Goal: Information Seeking & Learning: Learn about a topic

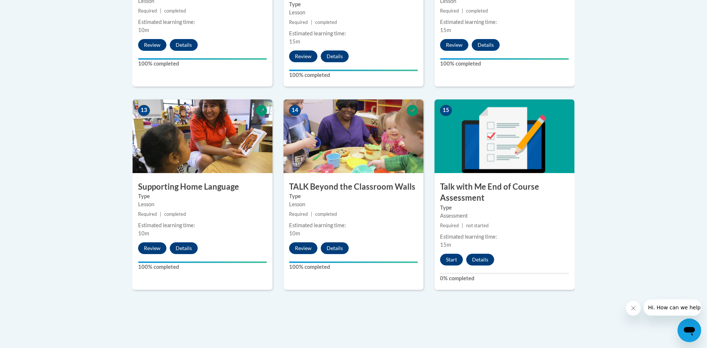
scroll to position [980, 0]
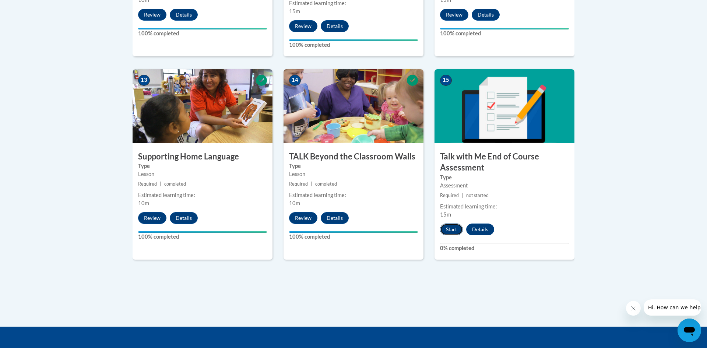
click at [457, 228] on button "Start" at bounding box center [451, 230] width 23 height 12
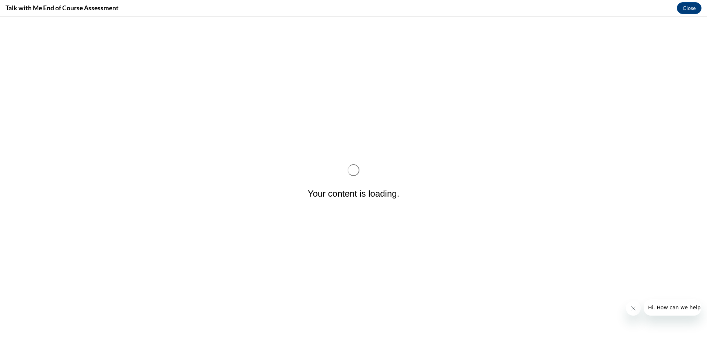
scroll to position [0, 0]
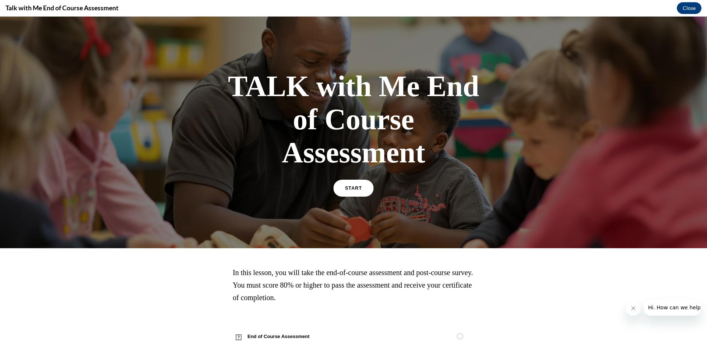
click at [362, 188] on link "START" at bounding box center [353, 188] width 40 height 17
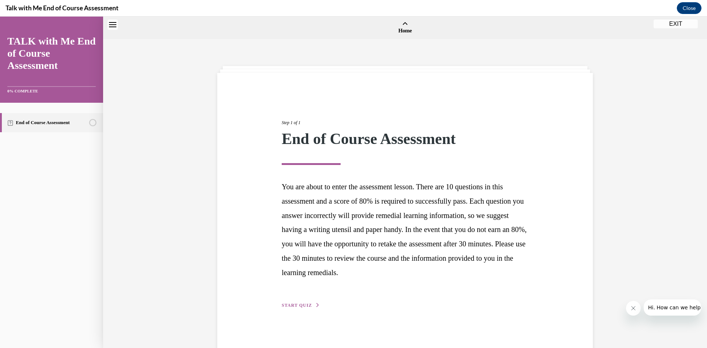
scroll to position [23, 0]
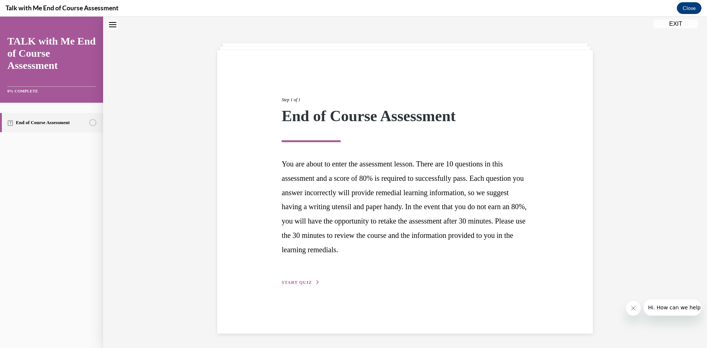
click at [311, 282] on button "START QUIZ" at bounding box center [301, 282] width 38 height 7
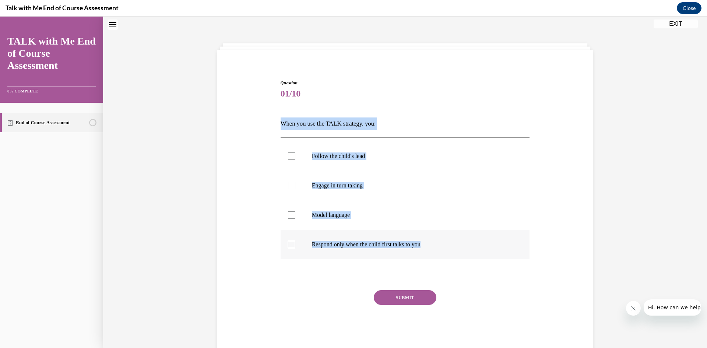
drag, startPoint x: 280, startPoint y: 123, endPoint x: 434, endPoint y: 251, distance: 200.3
click at [434, 251] on div "Question 01/10 When you use the TALK strategy, you: Follow the child's lead Eng…" at bounding box center [405, 215] width 249 height 271
click at [370, 123] on p "When you use the TALK strategy, you:" at bounding box center [405, 123] width 249 height 13
drag, startPoint x: 280, startPoint y: 120, endPoint x: 437, endPoint y: 246, distance: 200.9
click at [437, 246] on div "Question 01/10 When you use the TALK strategy, you: Follow the child's lead Eng…" at bounding box center [405, 215] width 249 height 271
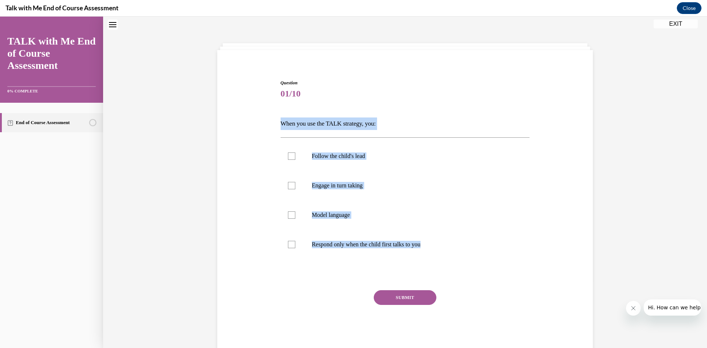
click at [333, 124] on p "When you use the TALK strategy, you:" at bounding box center [405, 123] width 249 height 13
drag, startPoint x: 279, startPoint y: 122, endPoint x: 443, endPoint y: 245, distance: 204.9
click at [443, 245] on div "Question 01/10 When you use the TALK strategy, you: Follow the child's lead Eng…" at bounding box center [405, 210] width 253 height 282
click at [367, 122] on p "When you use the TALK strategy, you:" at bounding box center [405, 123] width 249 height 13
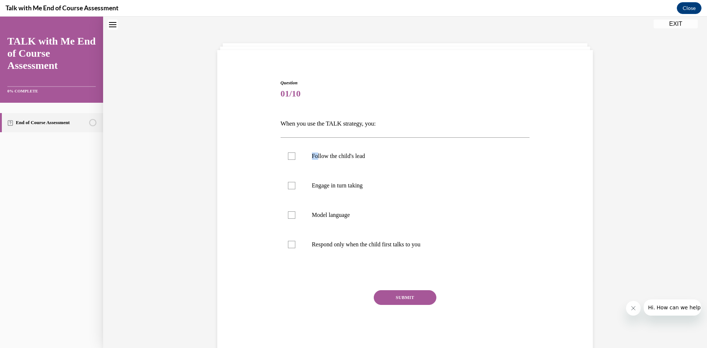
drag, startPoint x: 384, startPoint y: 125, endPoint x: 317, endPoint y: 136, distance: 67.2
click at [317, 136] on div "Question 01/10 When you use the TALK strategy, you: Follow the child's lead Eng…" at bounding box center [405, 215] width 249 height 271
click at [282, 119] on p "When you use the TALK strategy, you:" at bounding box center [405, 123] width 249 height 13
drag, startPoint x: 282, startPoint y: 122, endPoint x: 384, endPoint y: 116, distance: 101.8
click at [384, 116] on div "Question 01/10 When you use the TALK strategy, you: Follow the child's lead Eng…" at bounding box center [405, 215] width 249 height 271
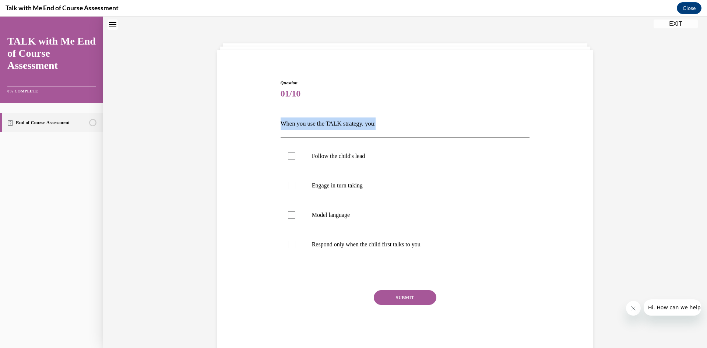
click at [370, 123] on p "When you use the TALK strategy, you:" at bounding box center [405, 123] width 249 height 13
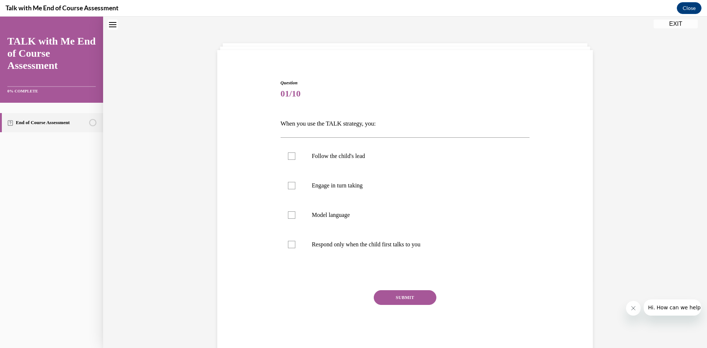
click at [370, 123] on p "When you use the TALK strategy, you:" at bounding box center [405, 123] width 249 height 13
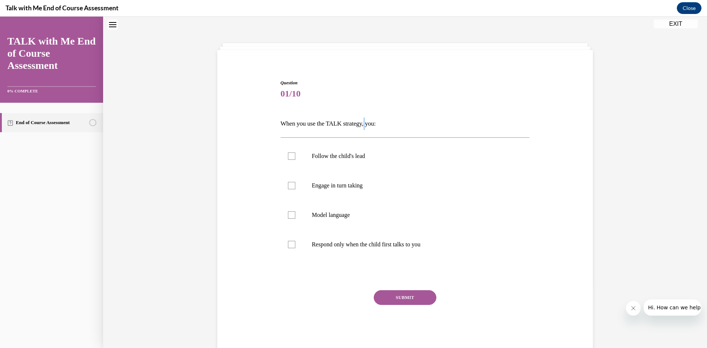
click at [370, 123] on p "When you use the TALK strategy, you:" at bounding box center [405, 123] width 249 height 13
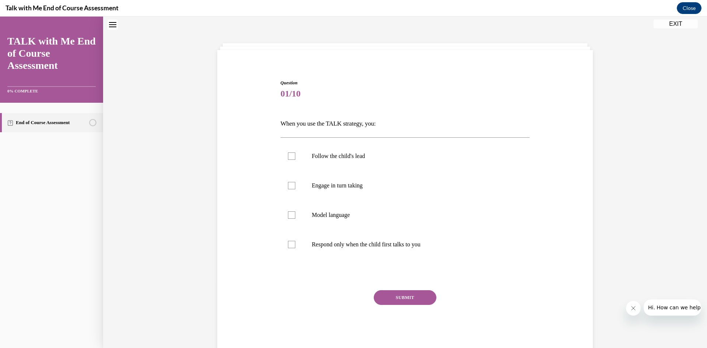
click at [370, 123] on p "When you use the TALK strategy, you:" at bounding box center [405, 123] width 249 height 13
drag, startPoint x: 281, startPoint y: 123, endPoint x: 382, endPoint y: 124, distance: 100.6
click at [382, 124] on p "When you use the TALK strategy, you:" at bounding box center [405, 123] width 249 height 13
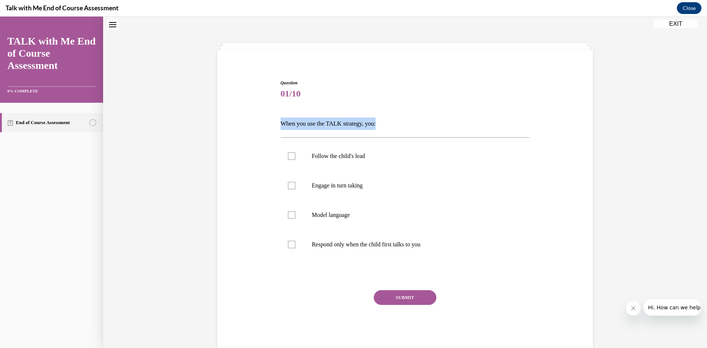
click at [375, 124] on p "When you use the TALK strategy, you:" at bounding box center [405, 123] width 249 height 13
click at [400, 21] on div "Question 01/10 When you use the TALK strategy, you: Follow the child's lead Eng…" at bounding box center [405, 191] width 604 height 348
click at [670, 27] on button "EXIT" at bounding box center [676, 24] width 44 height 9
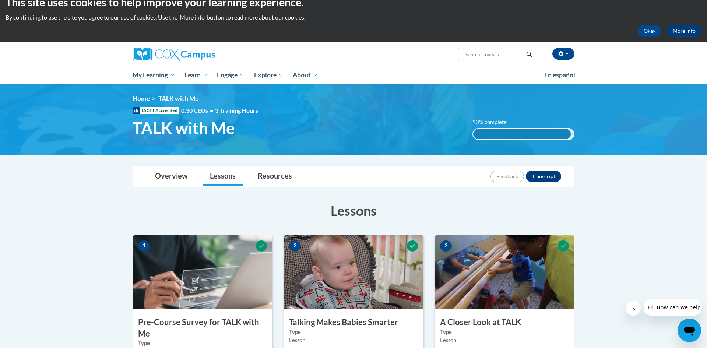
scroll to position [0, 0]
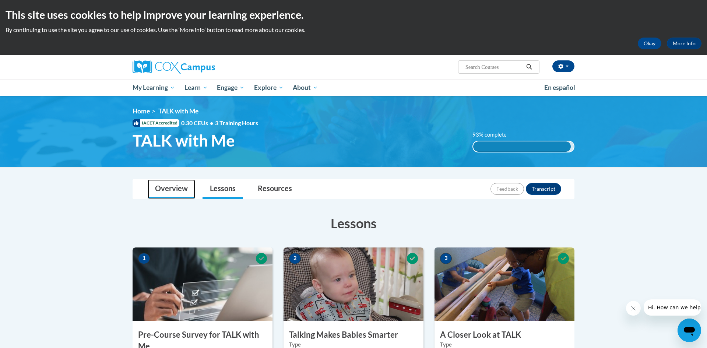
click at [178, 194] on link "Overview" at bounding box center [172, 189] width 48 height 20
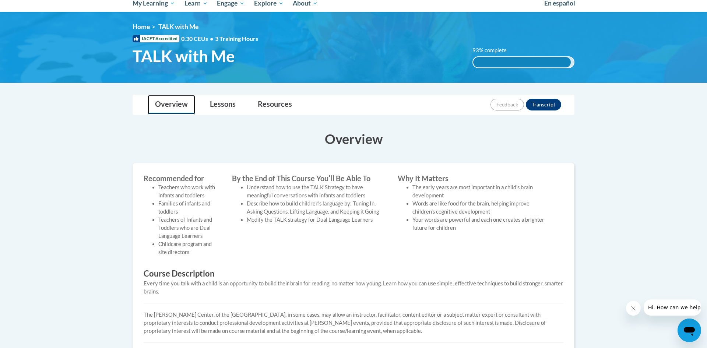
scroll to position [80, 0]
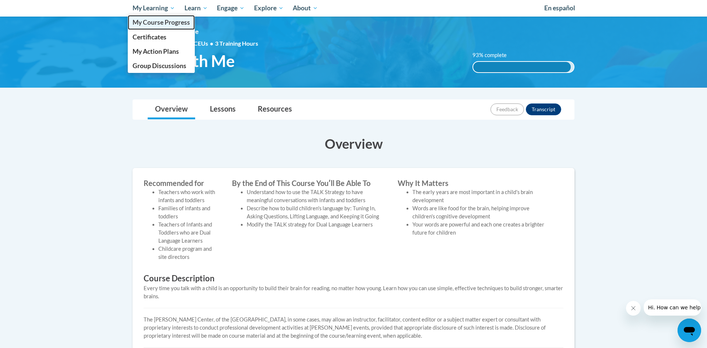
click at [166, 23] on span "My Course Progress" at bounding box center [161, 22] width 57 height 8
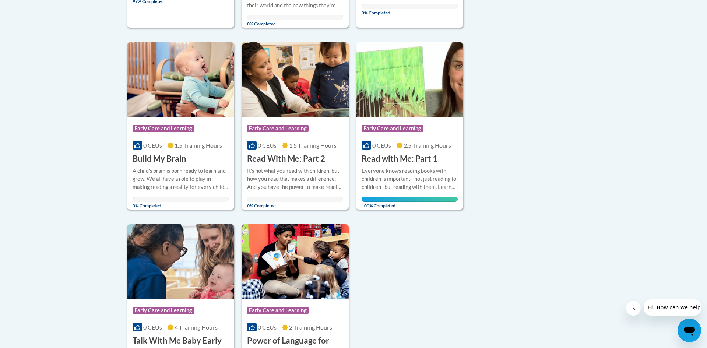
scroll to position [349, 0]
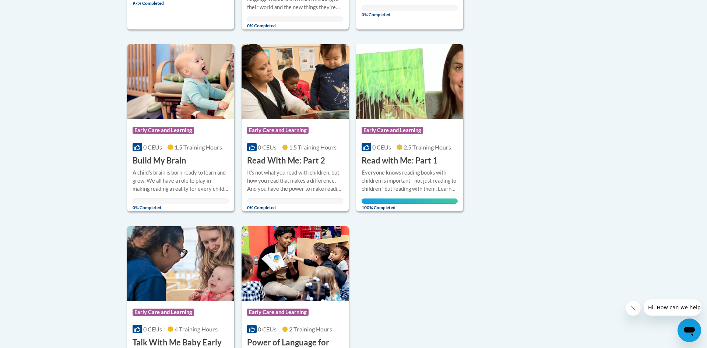
click at [286, 151] on div "0 CEUs 1.5 Training Hours" at bounding box center [295, 147] width 96 height 8
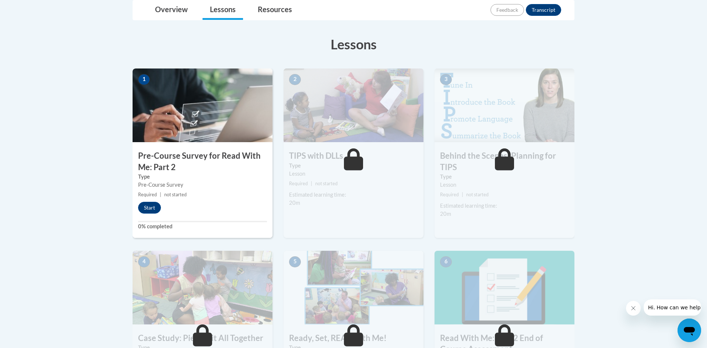
scroll to position [180, 0]
click at [152, 207] on button "Start" at bounding box center [149, 207] width 23 height 12
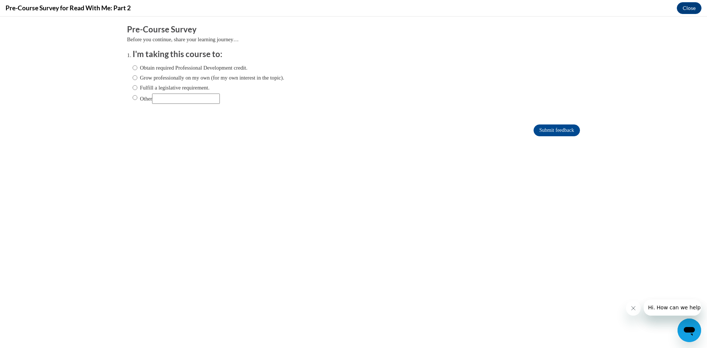
scroll to position [0, 0]
click at [136, 68] on input "Obtain required Professional Development credit." at bounding box center [135, 68] width 5 height 8
radio input "true"
click at [543, 131] on input "Submit feedback" at bounding box center [557, 130] width 46 height 12
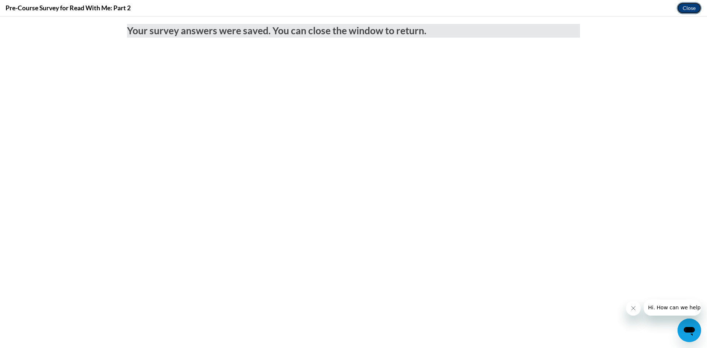
click at [697, 9] on button "Close" at bounding box center [689, 8] width 25 height 12
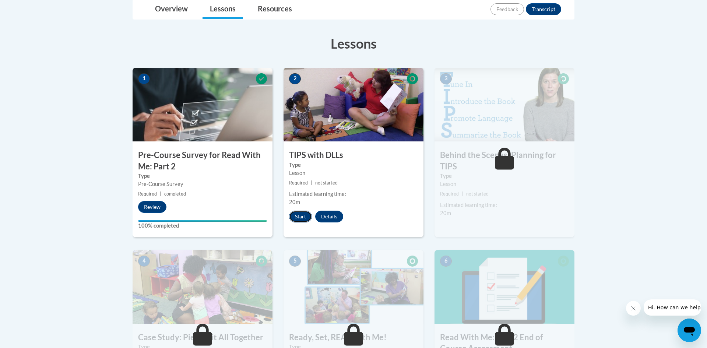
click at [305, 217] on button "Start" at bounding box center [300, 217] width 23 height 12
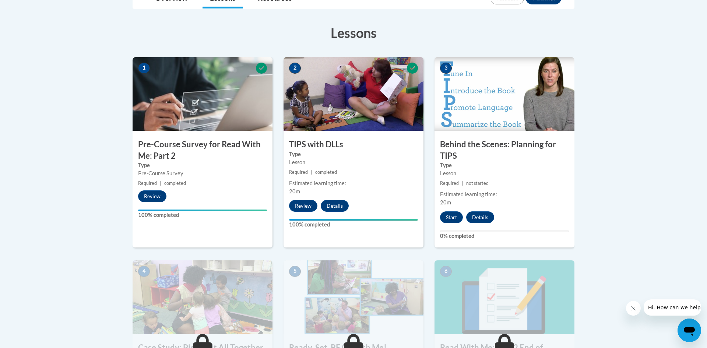
scroll to position [198, 0]
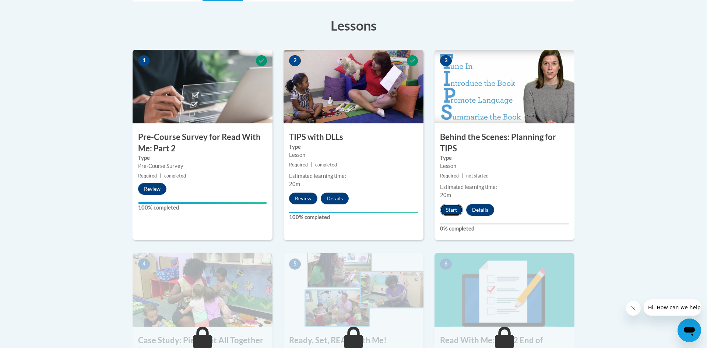
click at [450, 214] on button "Start" at bounding box center [451, 210] width 23 height 12
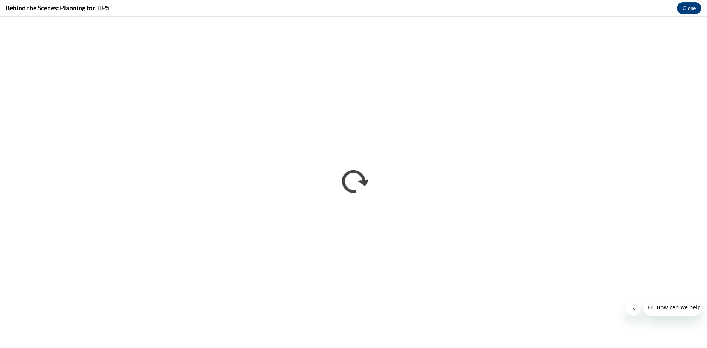
scroll to position [0, 0]
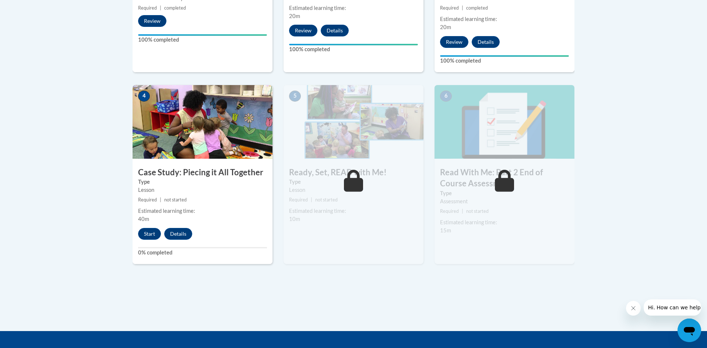
scroll to position [368, 0]
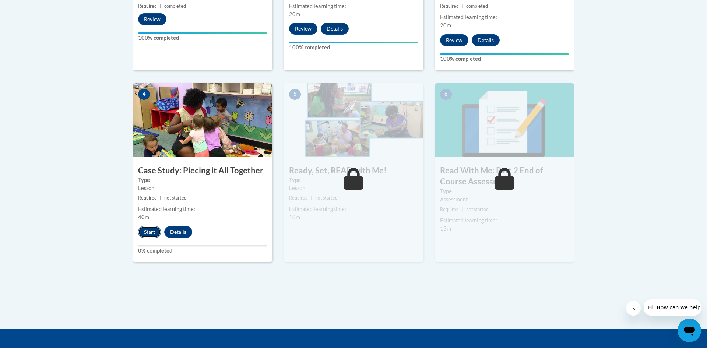
click at [151, 234] on button "Start" at bounding box center [149, 232] width 23 height 12
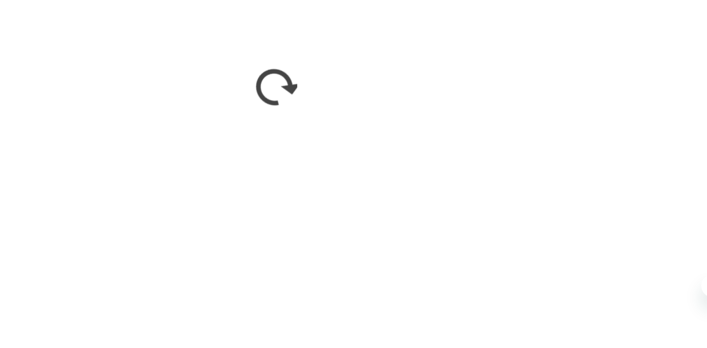
scroll to position [362, 0]
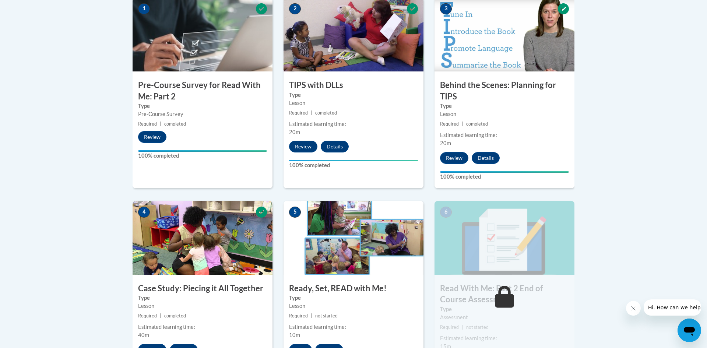
scroll to position [334, 0]
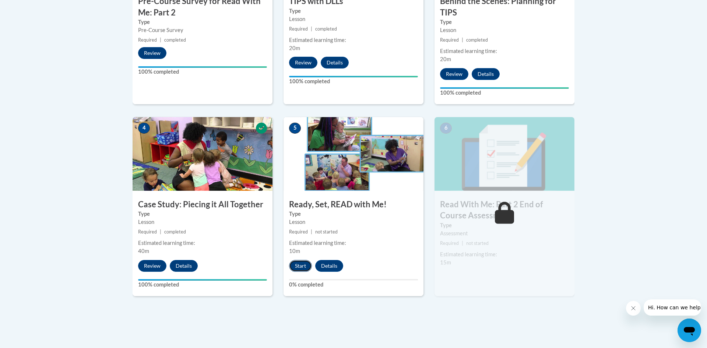
click at [307, 270] on button "Start" at bounding box center [300, 266] width 23 height 12
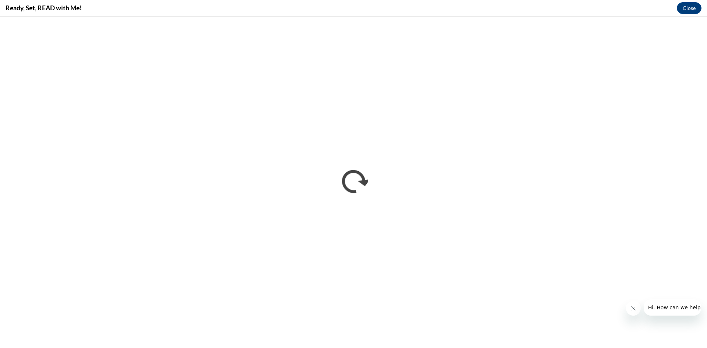
scroll to position [0, 0]
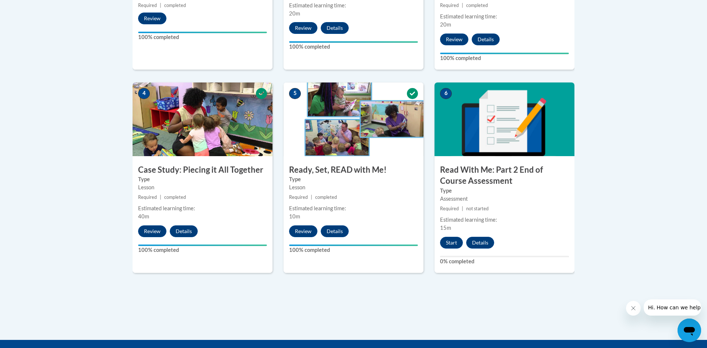
scroll to position [375, 0]
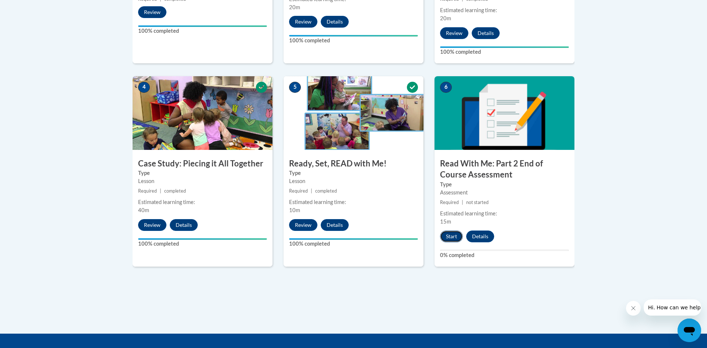
click at [447, 234] on button "Start" at bounding box center [451, 237] width 23 height 12
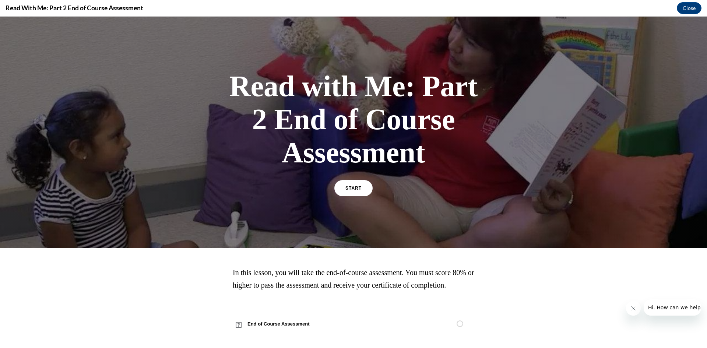
scroll to position [17, 0]
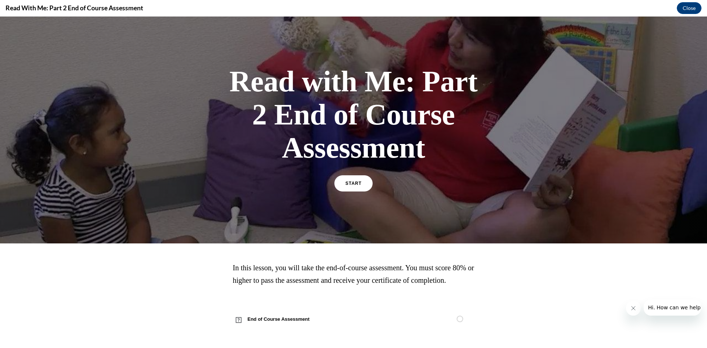
click at [343, 181] on div "START" at bounding box center [353, 186] width 38 height 22
click at [347, 181] on span "START" at bounding box center [353, 184] width 17 height 6
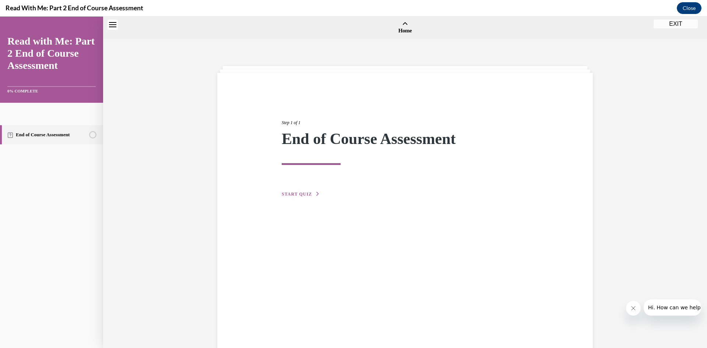
scroll to position [23, 0]
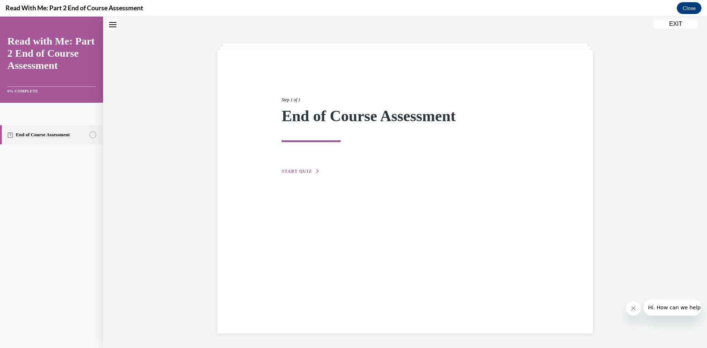
click at [297, 169] on span "START QUIZ" at bounding box center [297, 171] width 30 height 5
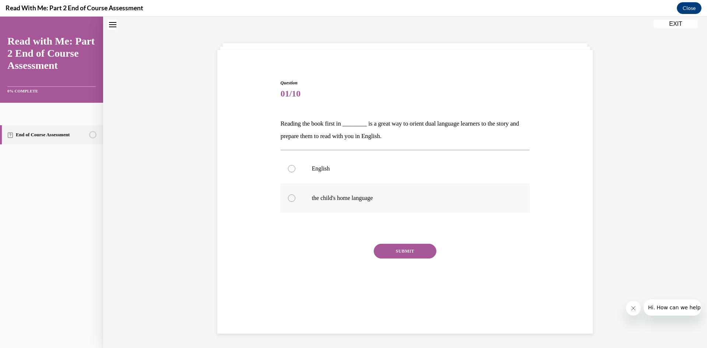
click at [364, 204] on label "the child's home language" at bounding box center [405, 197] width 249 height 29
click at [295, 202] on input "the child's home language" at bounding box center [291, 197] width 7 height 7
radio input "true"
click at [400, 249] on button "SUBMIT" at bounding box center [405, 251] width 63 height 15
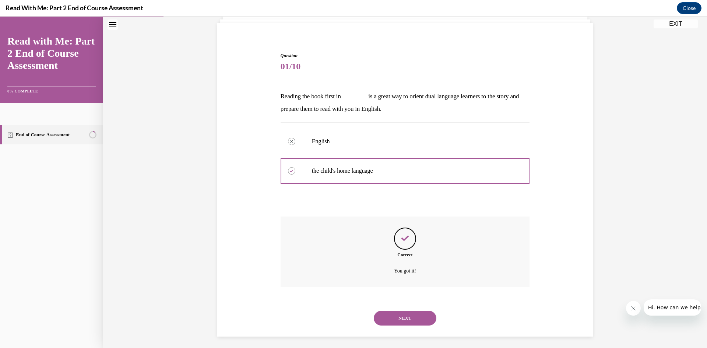
scroll to position [53, 0]
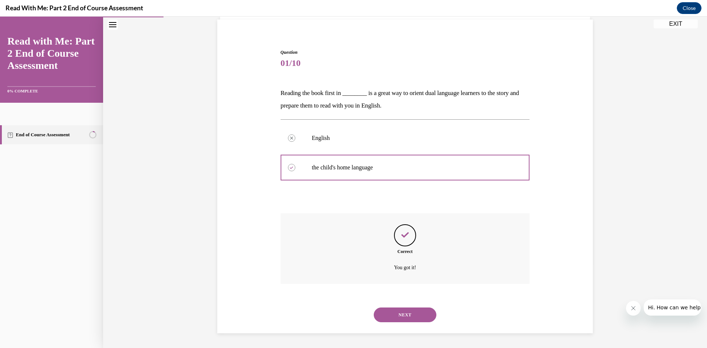
click at [407, 316] on button "NEXT" at bounding box center [405, 315] width 63 height 15
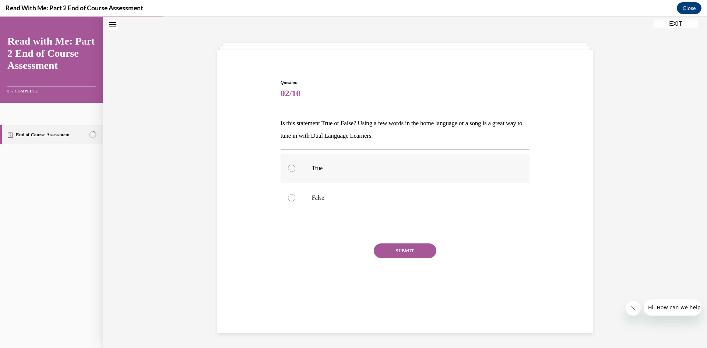
click at [346, 168] on p "True" at bounding box center [412, 168] width 200 height 7
click at [295, 168] on input "True" at bounding box center [291, 168] width 7 height 7
radio input "true"
click at [413, 254] on button "SUBMIT" at bounding box center [405, 250] width 63 height 15
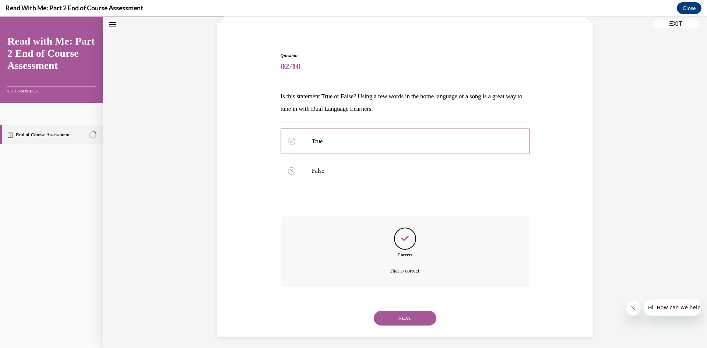
scroll to position [53, 0]
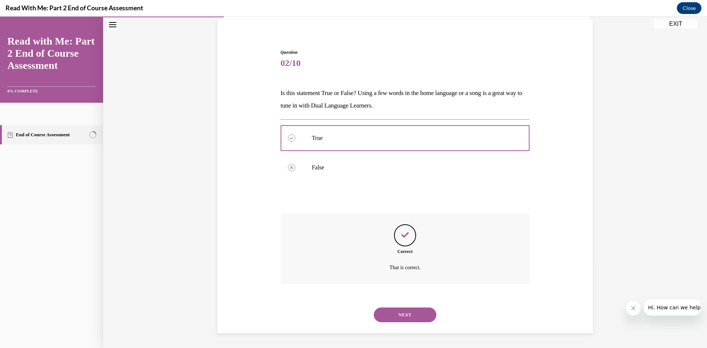
click at [415, 319] on button "NEXT" at bounding box center [405, 315] width 63 height 15
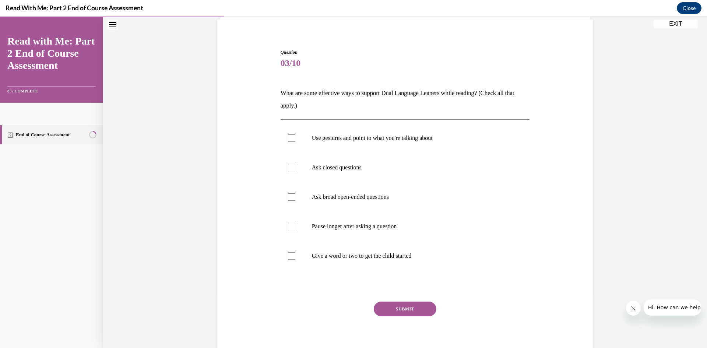
scroll to position [39, 0]
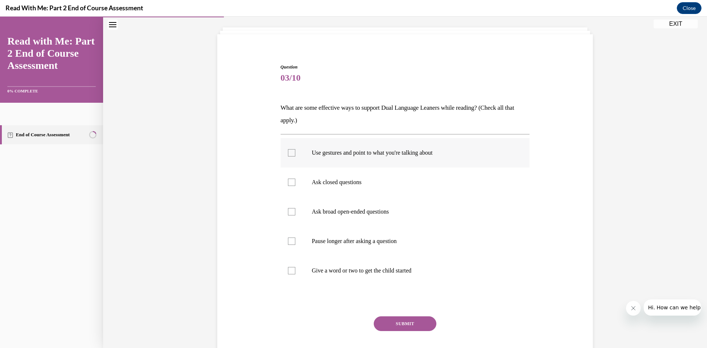
click at [407, 158] on label "Use gestures and point to what you're talking about" at bounding box center [405, 152] width 249 height 29
click at [295, 157] on input "Use gestures and point to what you're talking about" at bounding box center [291, 152] width 7 height 7
checkbox input "true"
click at [415, 325] on button "SUBMIT" at bounding box center [405, 323] width 63 height 15
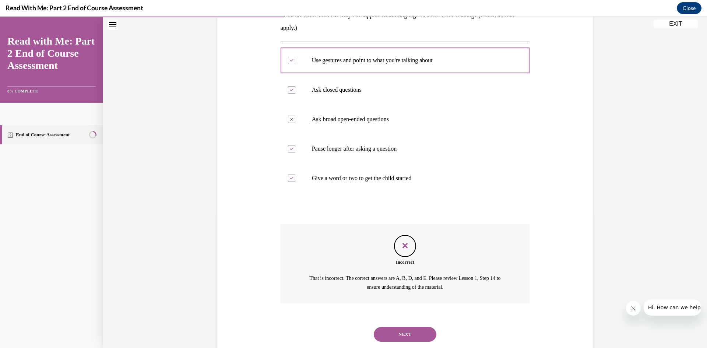
scroll to position [151, 0]
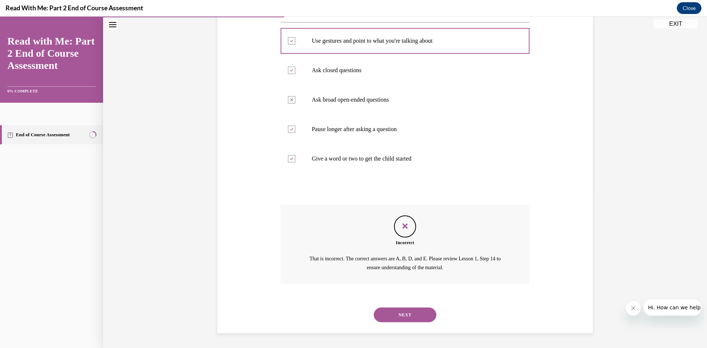
click at [411, 314] on button "NEXT" at bounding box center [405, 315] width 63 height 15
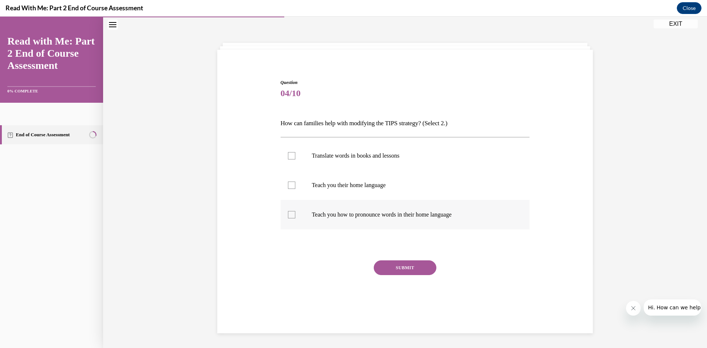
click at [456, 208] on label "Teach you how to pronounce words in their home language" at bounding box center [405, 214] width 249 height 29
click at [295, 211] on input "Teach you how to pronounce words in their home language" at bounding box center [291, 214] width 7 height 7
checkbox input "true"
click at [428, 156] on p "Translate words in books and lessons" at bounding box center [412, 155] width 200 height 7
click at [295, 156] on input "Translate words in books and lessons" at bounding box center [291, 155] width 7 height 7
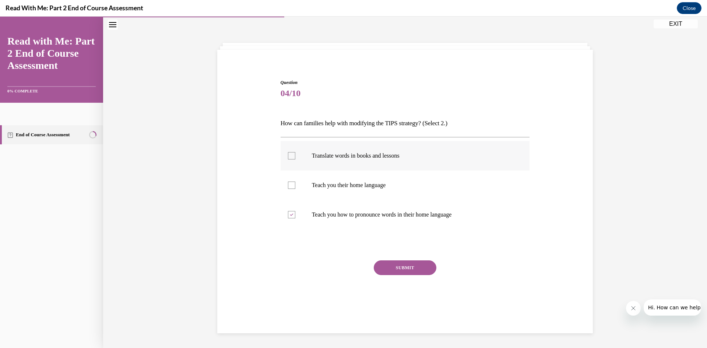
checkbox input "true"
click at [425, 269] on button "SUBMIT" at bounding box center [405, 267] width 63 height 15
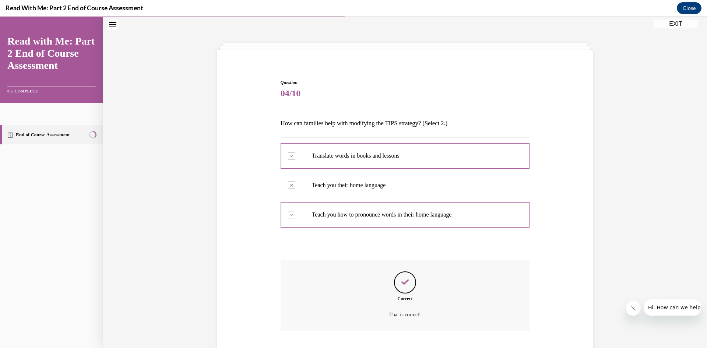
scroll to position [70, 0]
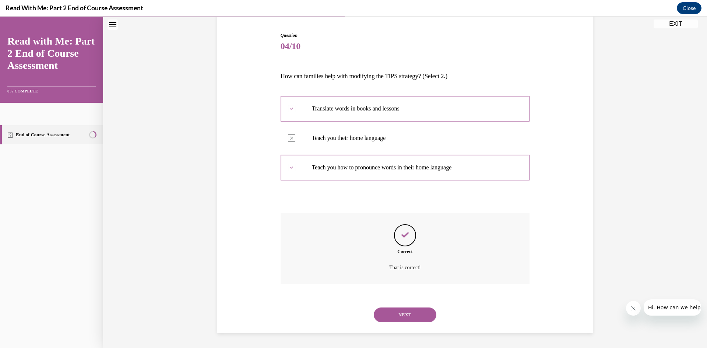
click at [413, 318] on button "NEXT" at bounding box center [405, 315] width 63 height 15
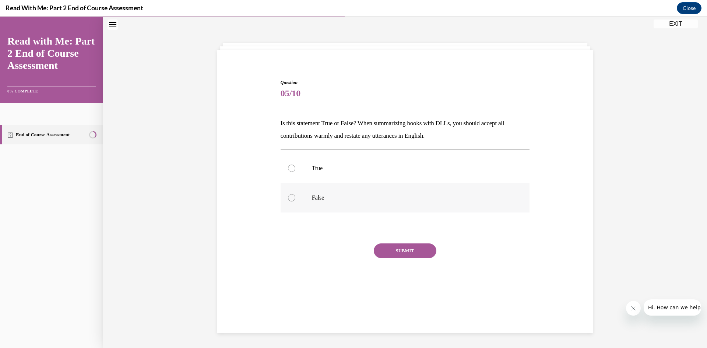
click at [354, 192] on label "False" at bounding box center [405, 197] width 249 height 29
click at [295, 194] on input "False" at bounding box center [291, 197] width 7 height 7
radio input "true"
click at [393, 177] on label "True" at bounding box center [405, 168] width 249 height 29
click at [295, 172] on input "True" at bounding box center [291, 168] width 7 height 7
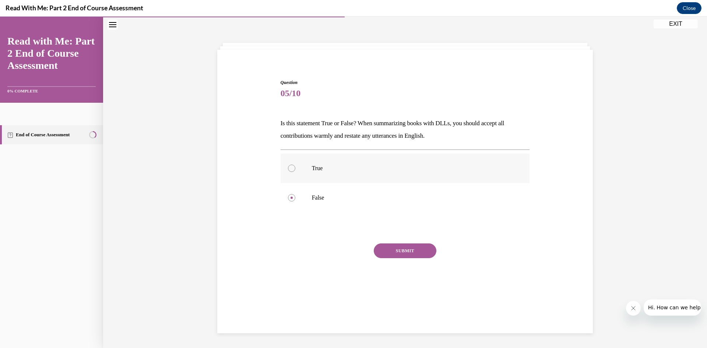
radio input "true"
click at [400, 250] on button "SUBMIT" at bounding box center [405, 250] width 63 height 15
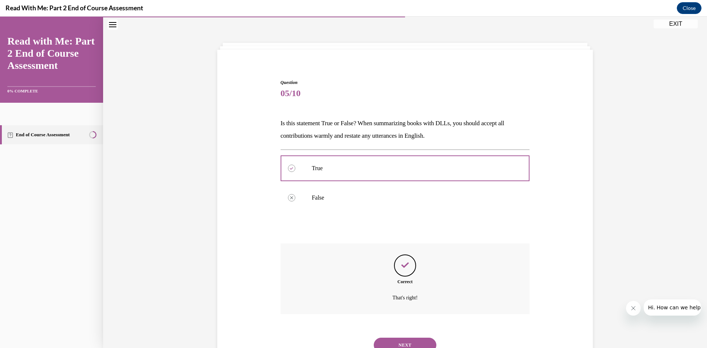
scroll to position [53, 0]
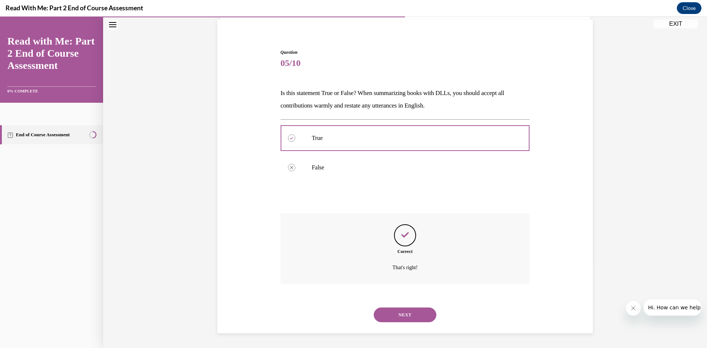
click at [406, 313] on button "NEXT" at bounding box center [405, 315] width 63 height 15
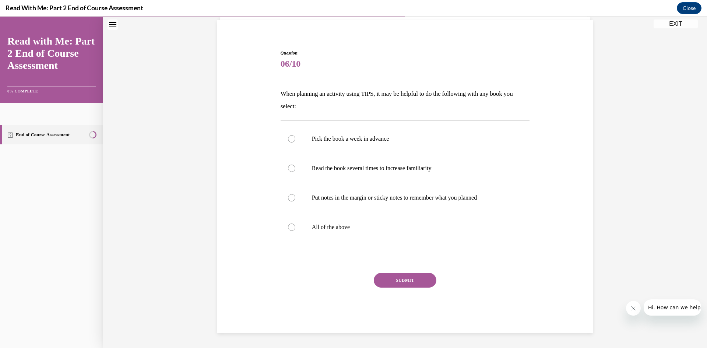
scroll to position [38, 0]
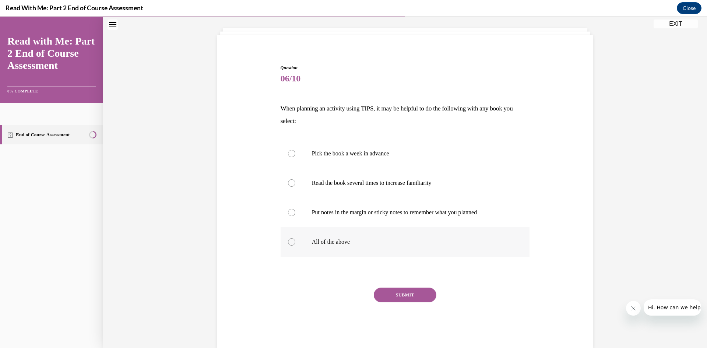
click at [372, 248] on label "All of the above" at bounding box center [405, 241] width 249 height 29
click at [295, 246] on input "All of the above" at bounding box center [291, 241] width 7 height 7
radio input "true"
click at [393, 291] on button "SUBMIT" at bounding box center [405, 295] width 63 height 15
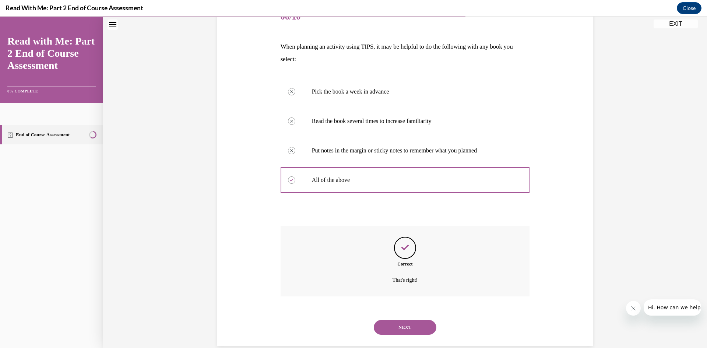
scroll to position [112, 0]
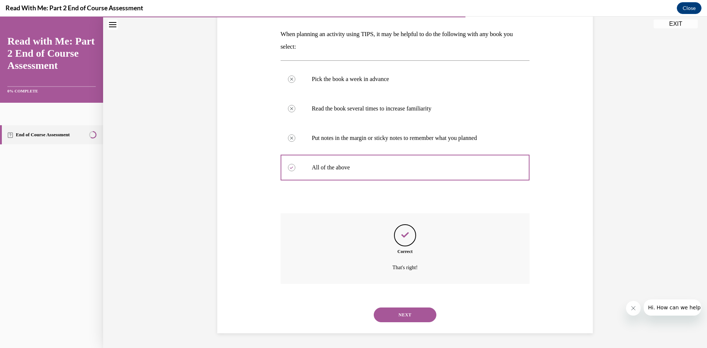
click at [400, 313] on button "NEXT" at bounding box center [405, 315] width 63 height 15
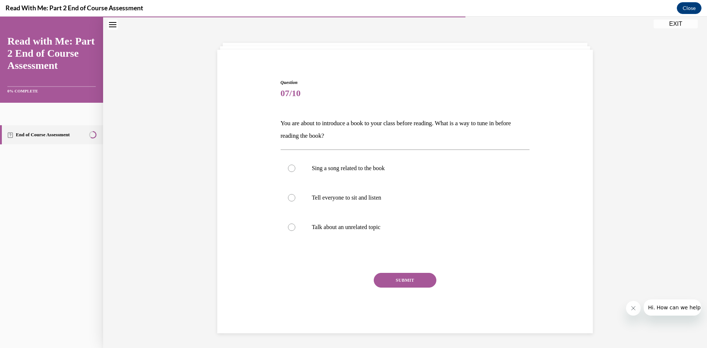
scroll to position [23, 0]
click at [380, 176] on label "Sing a song related to the book" at bounding box center [405, 168] width 249 height 29
click at [295, 172] on input "Sing a song related to the book" at bounding box center [291, 168] width 7 height 7
radio input "true"
click at [428, 279] on button "SUBMIT" at bounding box center [405, 280] width 63 height 15
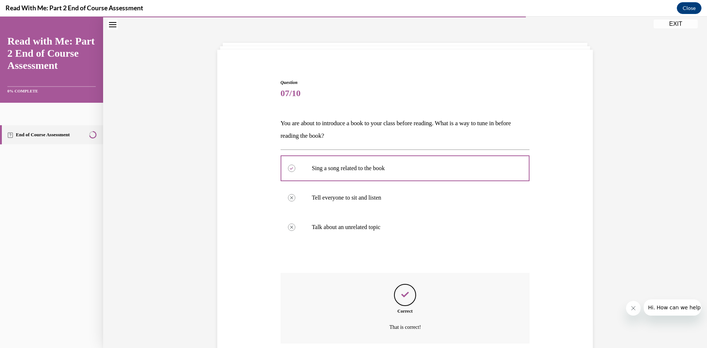
scroll to position [83, 0]
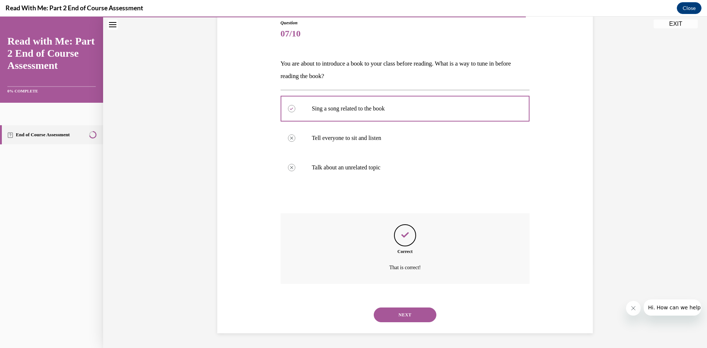
click at [415, 314] on button "NEXT" at bounding box center [405, 315] width 63 height 15
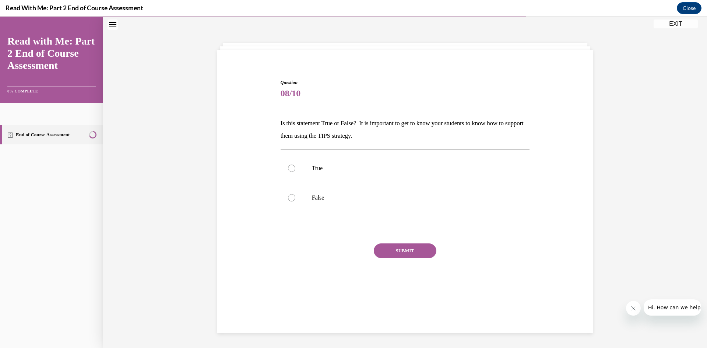
scroll to position [23, 0]
click at [386, 173] on label "True" at bounding box center [405, 168] width 249 height 29
click at [295, 172] on input "True" at bounding box center [291, 168] width 7 height 7
radio input "true"
click at [415, 249] on button "SUBMIT" at bounding box center [405, 250] width 63 height 15
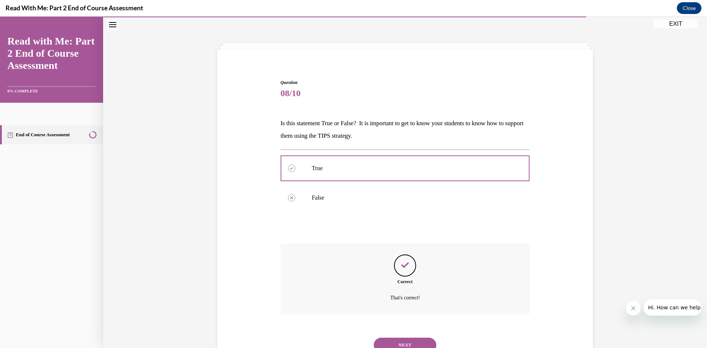
scroll to position [53, 0]
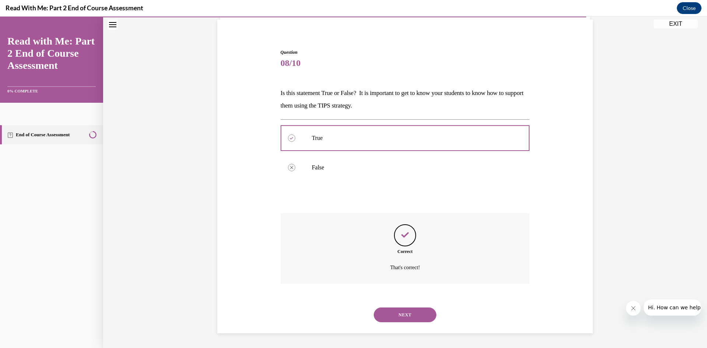
click at [411, 314] on button "NEXT" at bounding box center [405, 315] width 63 height 15
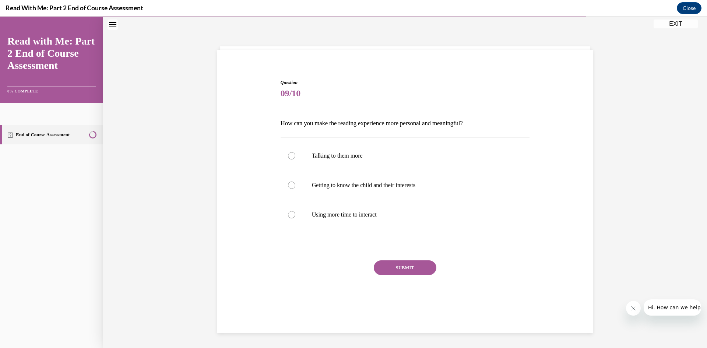
scroll to position [23, 0]
click at [399, 185] on p "Getting to know the child and their interests" at bounding box center [412, 185] width 200 height 7
click at [295, 185] on input "Getting to know the child and their interests" at bounding box center [291, 185] width 7 height 7
radio input "true"
click at [404, 264] on button "SUBMIT" at bounding box center [405, 267] width 63 height 15
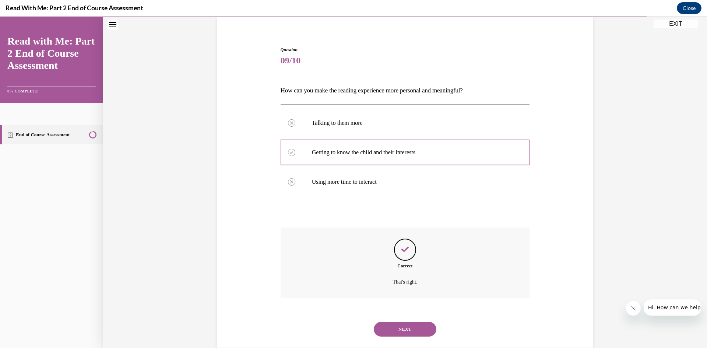
scroll to position [70, 0]
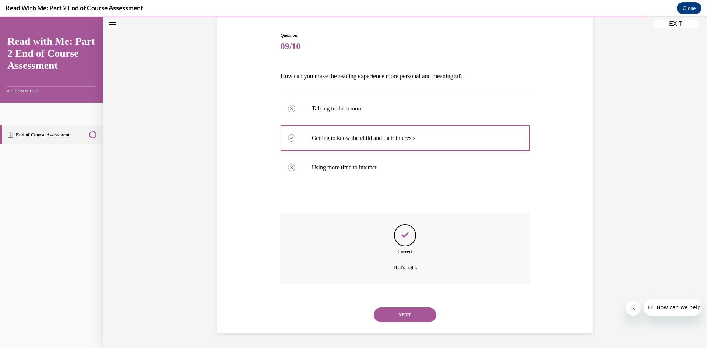
click at [407, 316] on button "NEXT" at bounding box center [405, 315] width 63 height 15
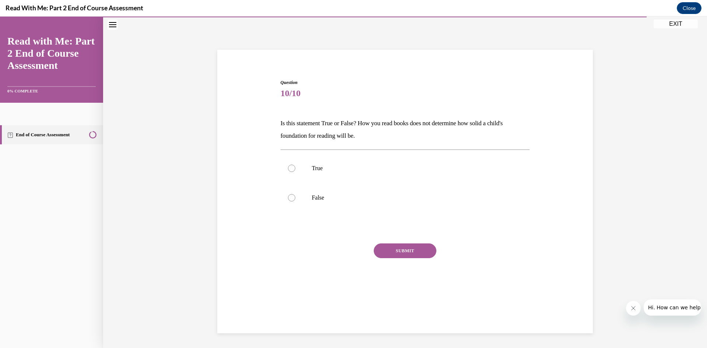
scroll to position [23, 0]
click at [351, 192] on label "False" at bounding box center [405, 197] width 249 height 29
click at [295, 194] on input "False" at bounding box center [291, 197] width 7 height 7
radio input "true"
click at [397, 245] on button "SUBMIT" at bounding box center [405, 250] width 63 height 15
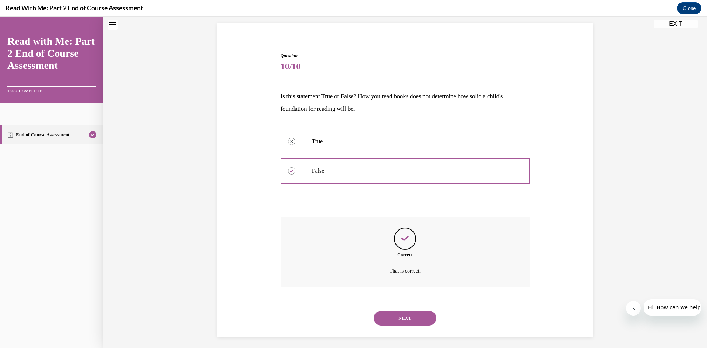
scroll to position [53, 0]
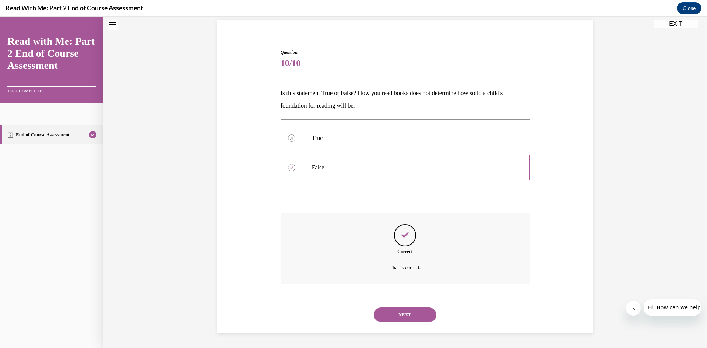
click at [410, 315] on button "NEXT" at bounding box center [405, 315] width 63 height 15
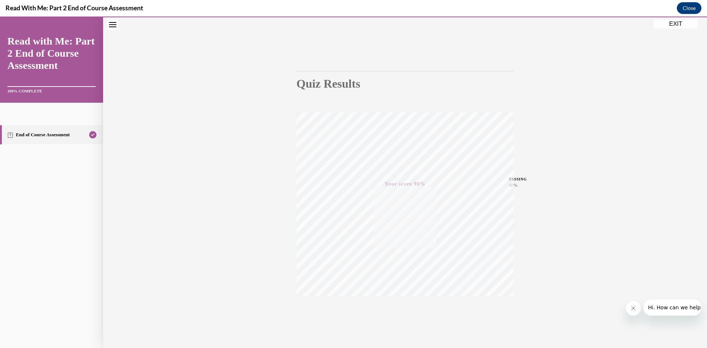
scroll to position [46, 0]
click at [683, 22] on button "EXIT" at bounding box center [676, 24] width 44 height 9
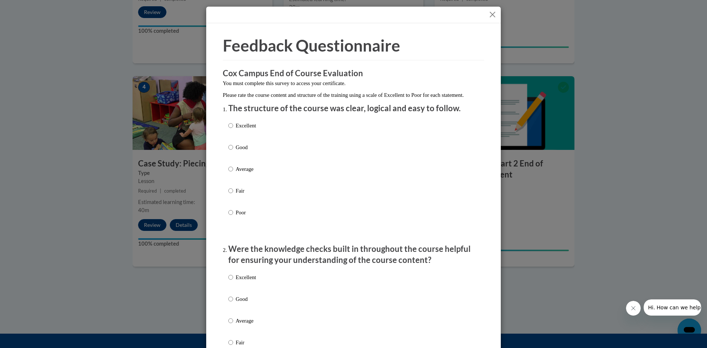
click at [490, 16] on button "Close" at bounding box center [492, 14] width 9 height 9
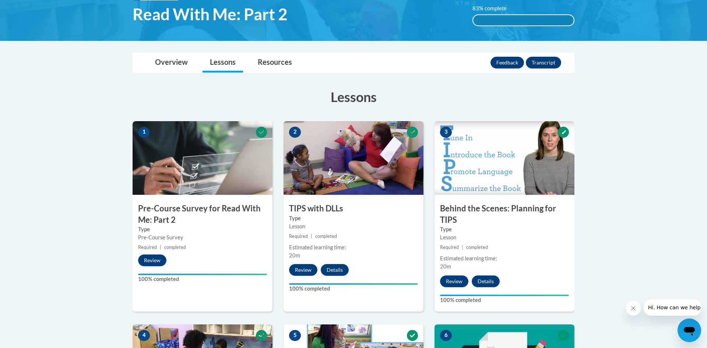
scroll to position [96, 0]
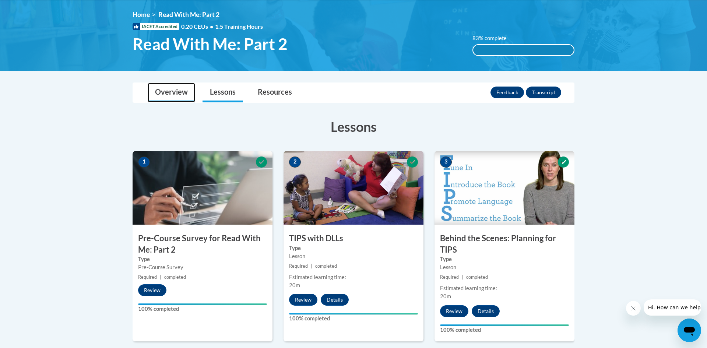
click at [178, 97] on link "Overview" at bounding box center [172, 93] width 48 height 20
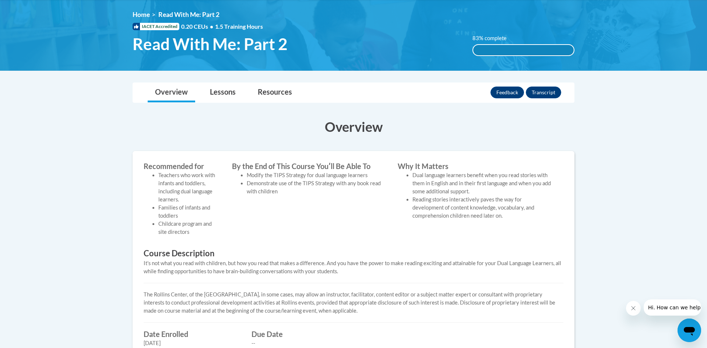
drag, startPoint x: 707, startPoint y: 123, endPoint x: 701, endPoint y: 127, distance: 7.1
click at [701, 127] on body "This site uses cookies to help improve your learning experience. By continuing …" at bounding box center [353, 224] width 707 height 641
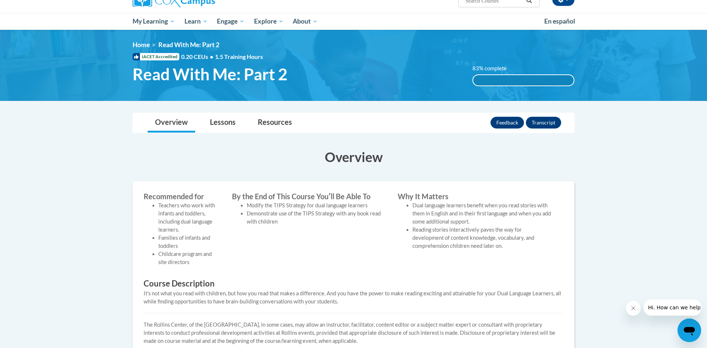
scroll to position [65, 0]
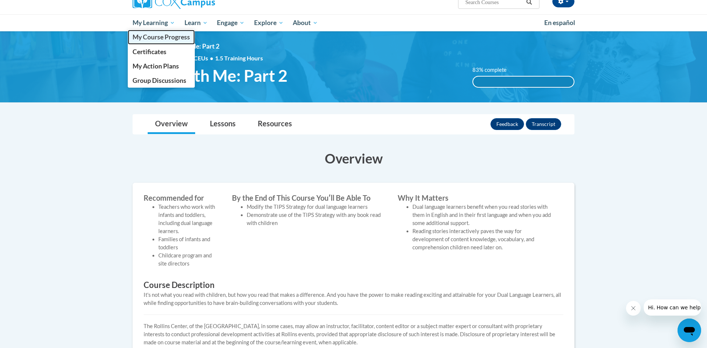
click at [157, 33] on span "My Course Progress" at bounding box center [161, 37] width 57 height 8
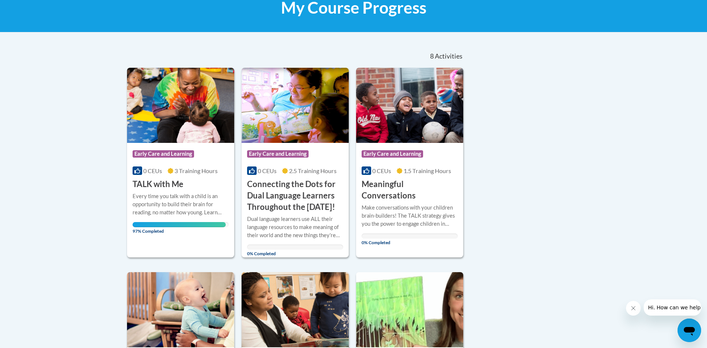
scroll to position [113, 0]
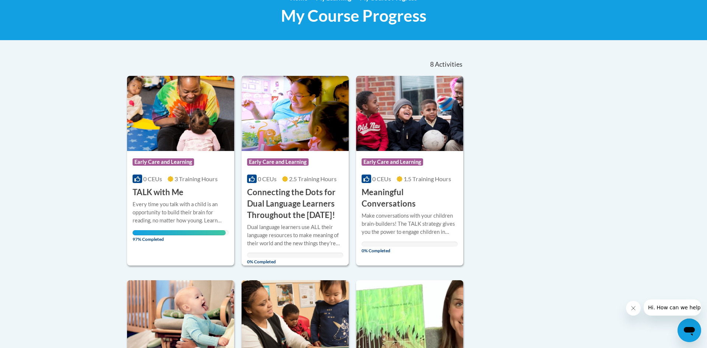
click at [288, 195] on h3 "Connecting the Dots for Dual Language Learners Throughout the [DATE]!" at bounding box center [295, 204] width 96 height 34
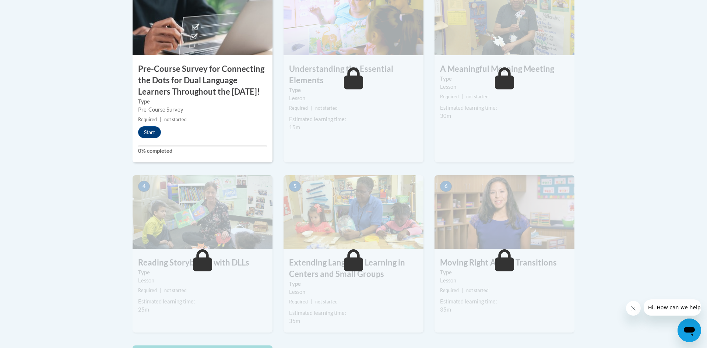
scroll to position [286, 0]
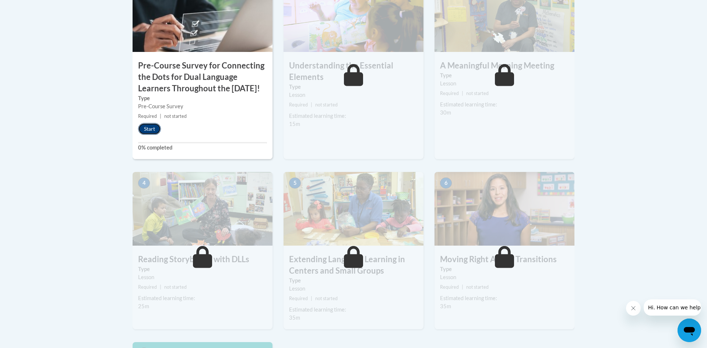
click at [155, 135] on button "Start" at bounding box center [149, 129] width 23 height 12
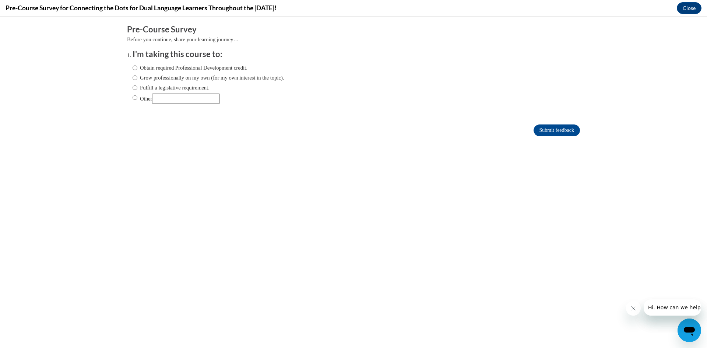
scroll to position [0, 0]
click at [134, 69] on input "Obtain required Professional Development credit." at bounding box center [135, 68] width 5 height 8
radio input "true"
click at [543, 126] on input "Submit feedback" at bounding box center [557, 130] width 46 height 12
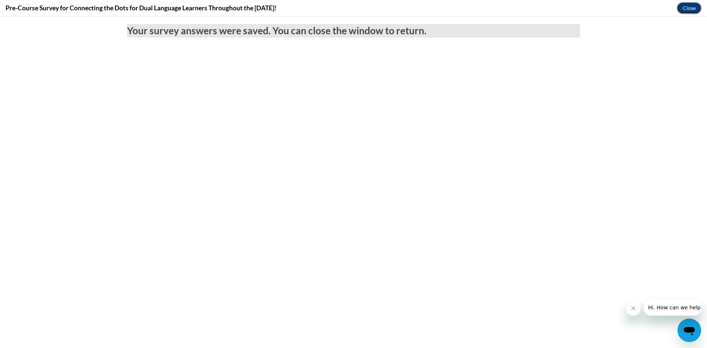
click at [683, 6] on button "Close" at bounding box center [689, 8] width 25 height 12
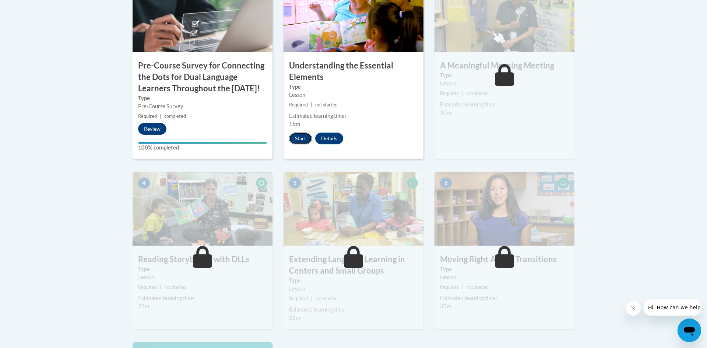
click at [305, 144] on button "Start" at bounding box center [300, 139] width 23 height 12
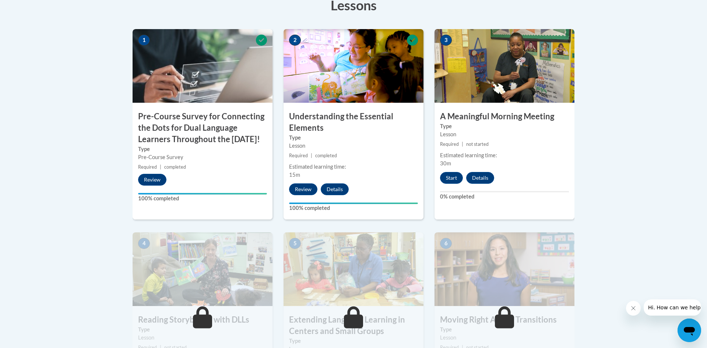
scroll to position [236, 0]
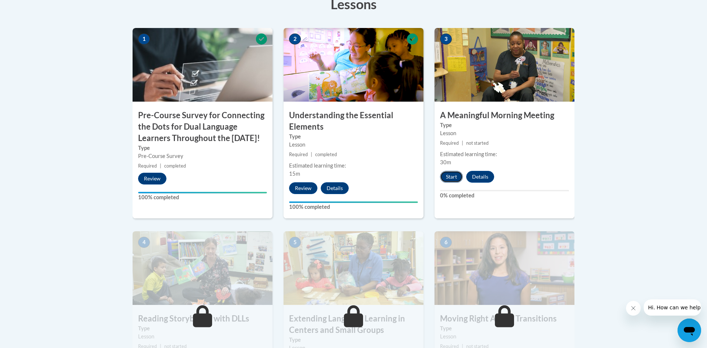
click at [452, 177] on button "Start" at bounding box center [451, 177] width 23 height 12
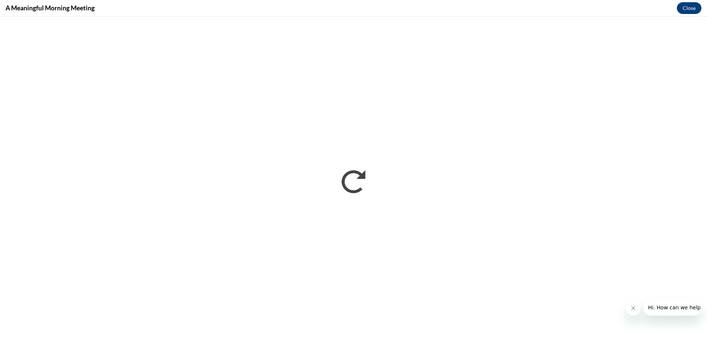
scroll to position [0, 0]
